Goal: Task Accomplishment & Management: Use online tool/utility

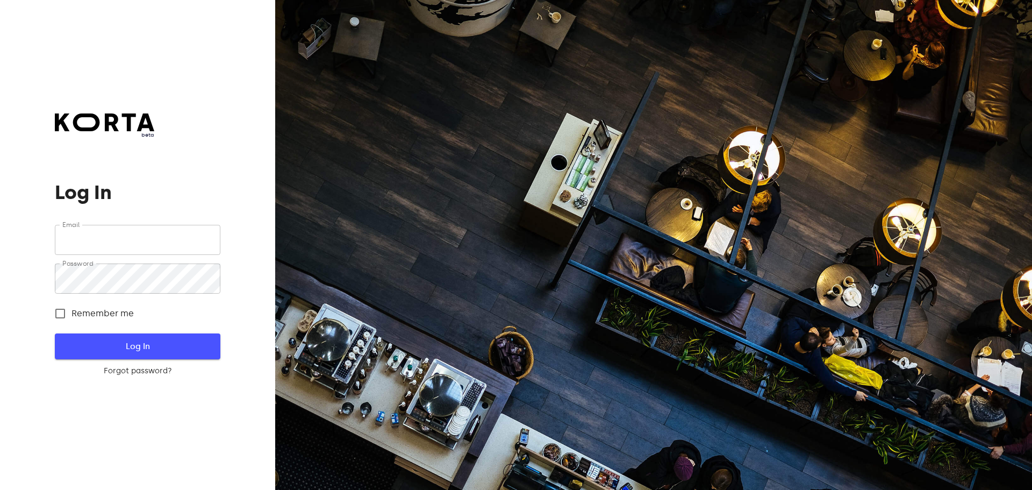
type input "[EMAIL_ADDRESS][DOMAIN_NAME]"
click at [84, 350] on span "Log In" at bounding box center [137, 346] width 131 height 14
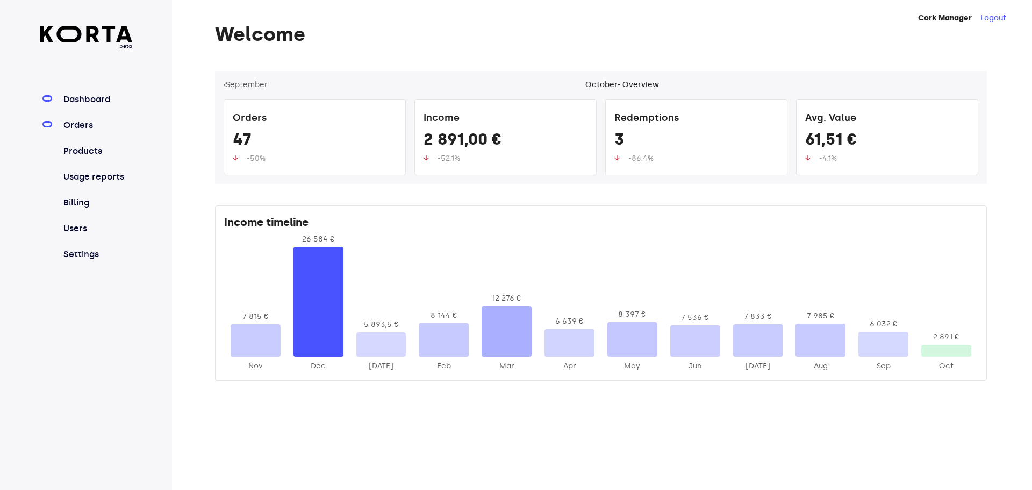
click at [80, 127] on link "Orders" at bounding box center [96, 125] width 71 height 13
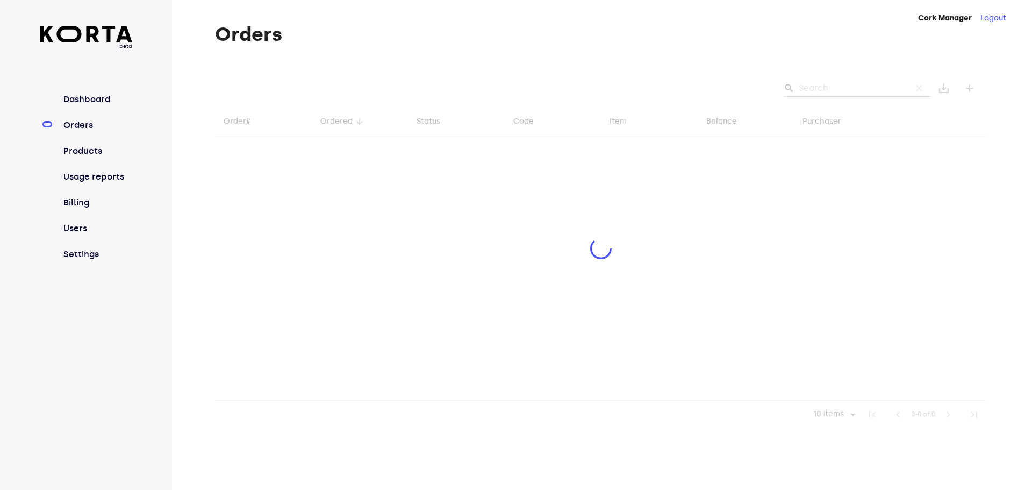
click at [828, 82] on div at bounding box center [601, 249] width 772 height 357
click at [823, 85] on div at bounding box center [601, 249] width 772 height 357
click at [830, 86] on div at bounding box center [601, 249] width 772 height 357
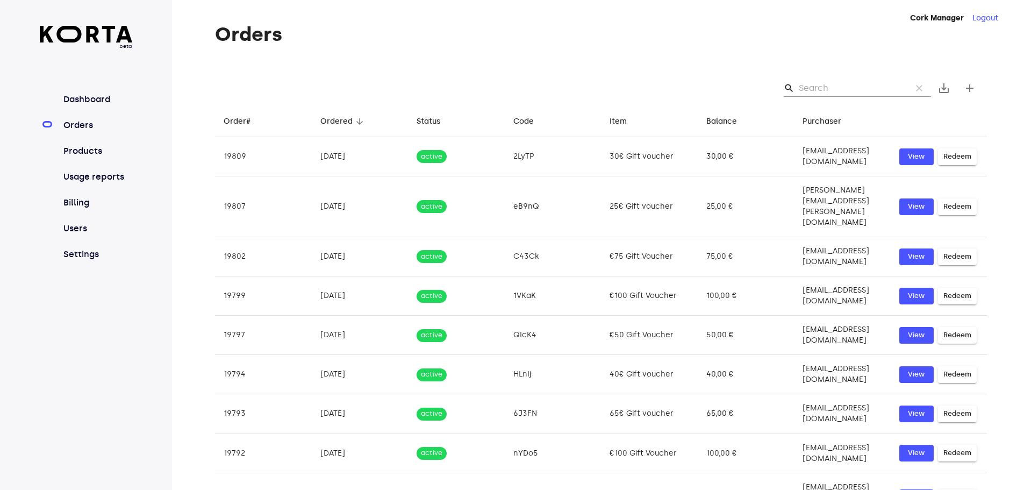
click at [827, 91] on input "Search" at bounding box center [851, 88] width 104 height 17
paste input "[EMAIL_ADDRESS][DOMAIN_NAME]"
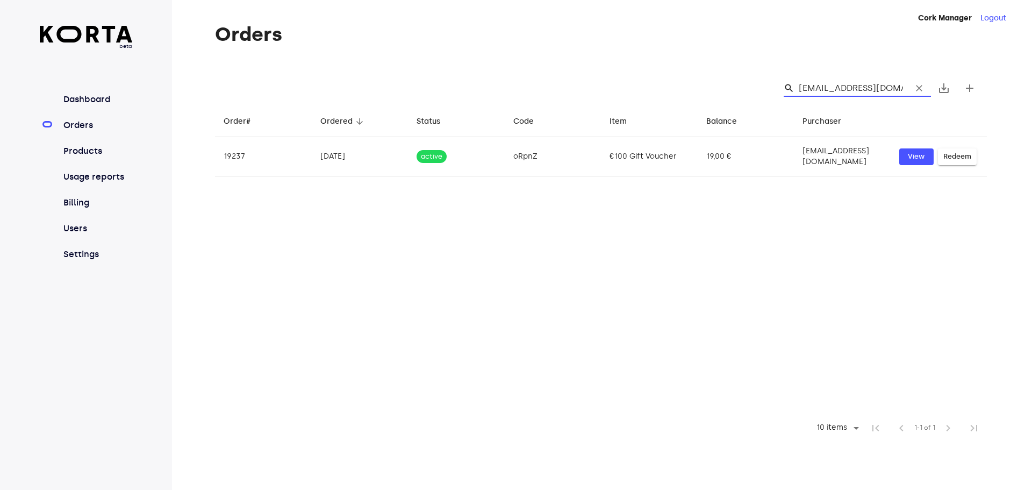
type input "[EMAIL_ADDRESS][DOMAIN_NAME]"
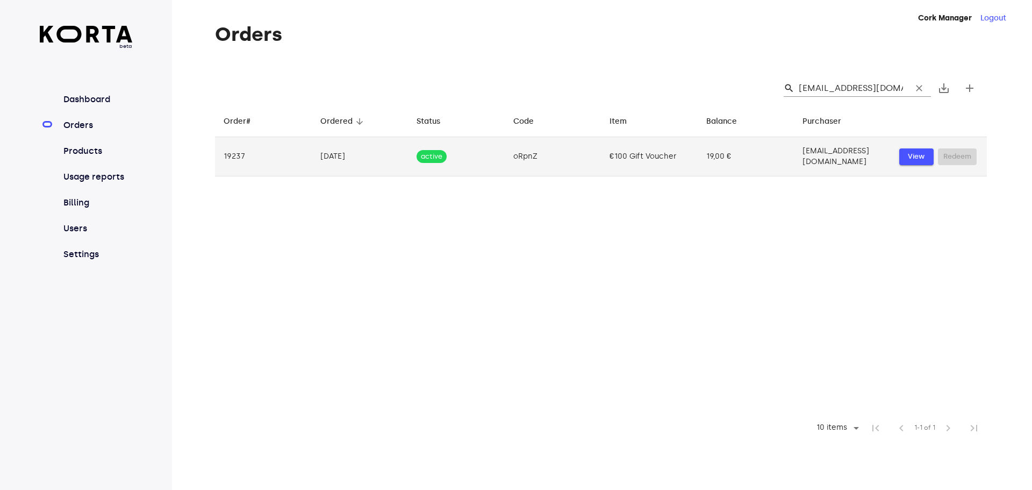
click at [917, 154] on span "View" at bounding box center [917, 156] width 24 height 12
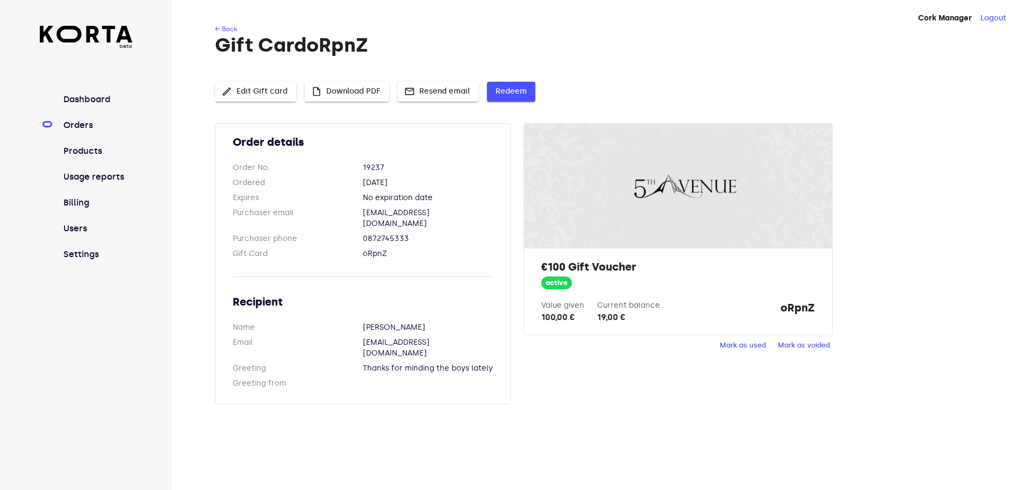
click at [509, 93] on span "Redeem" at bounding box center [511, 91] width 31 height 13
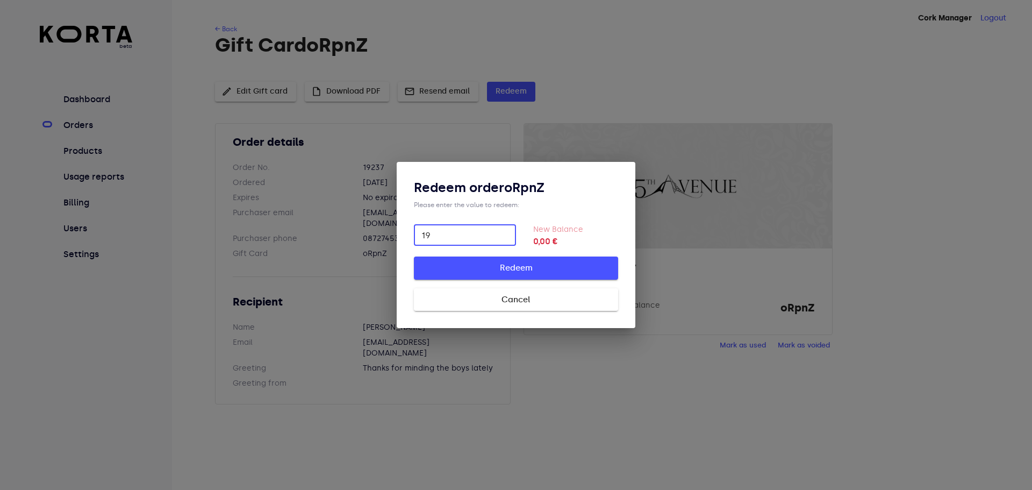
type input "19"
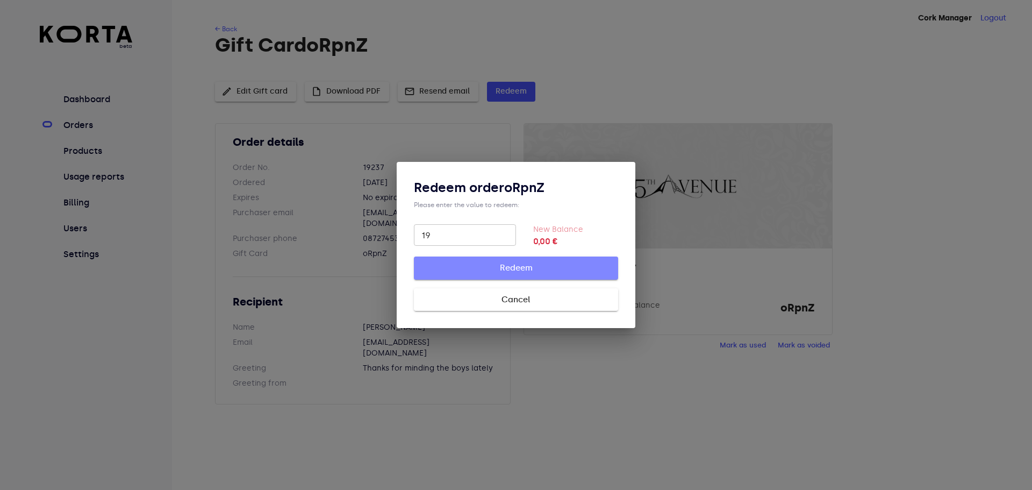
click at [546, 267] on span "Redeem" at bounding box center [516, 268] width 170 height 14
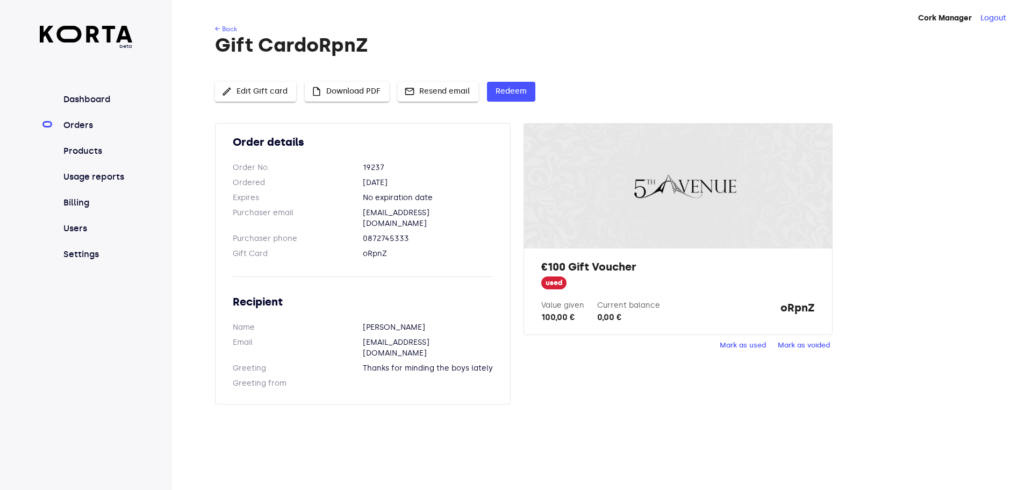
click at [603, 376] on div "Order details Order No. 19237 Ordered [DATE] Expires No expiration date Purchas…" at bounding box center [601, 270] width 772 height 294
